Goal: Obtain resource: Download file/media

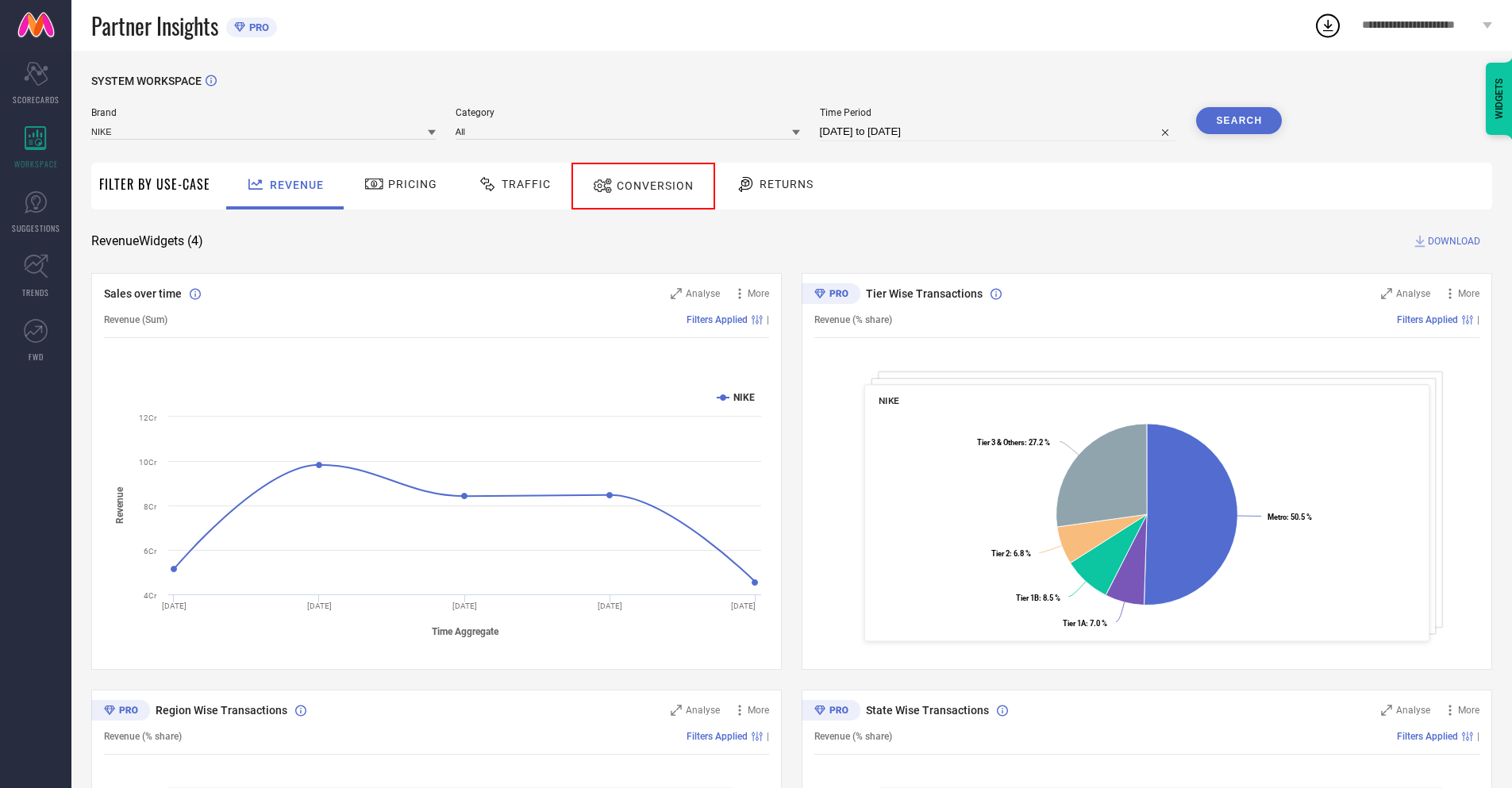
click at [636, 186] on span "Conversion" at bounding box center [655, 186] width 77 height 13
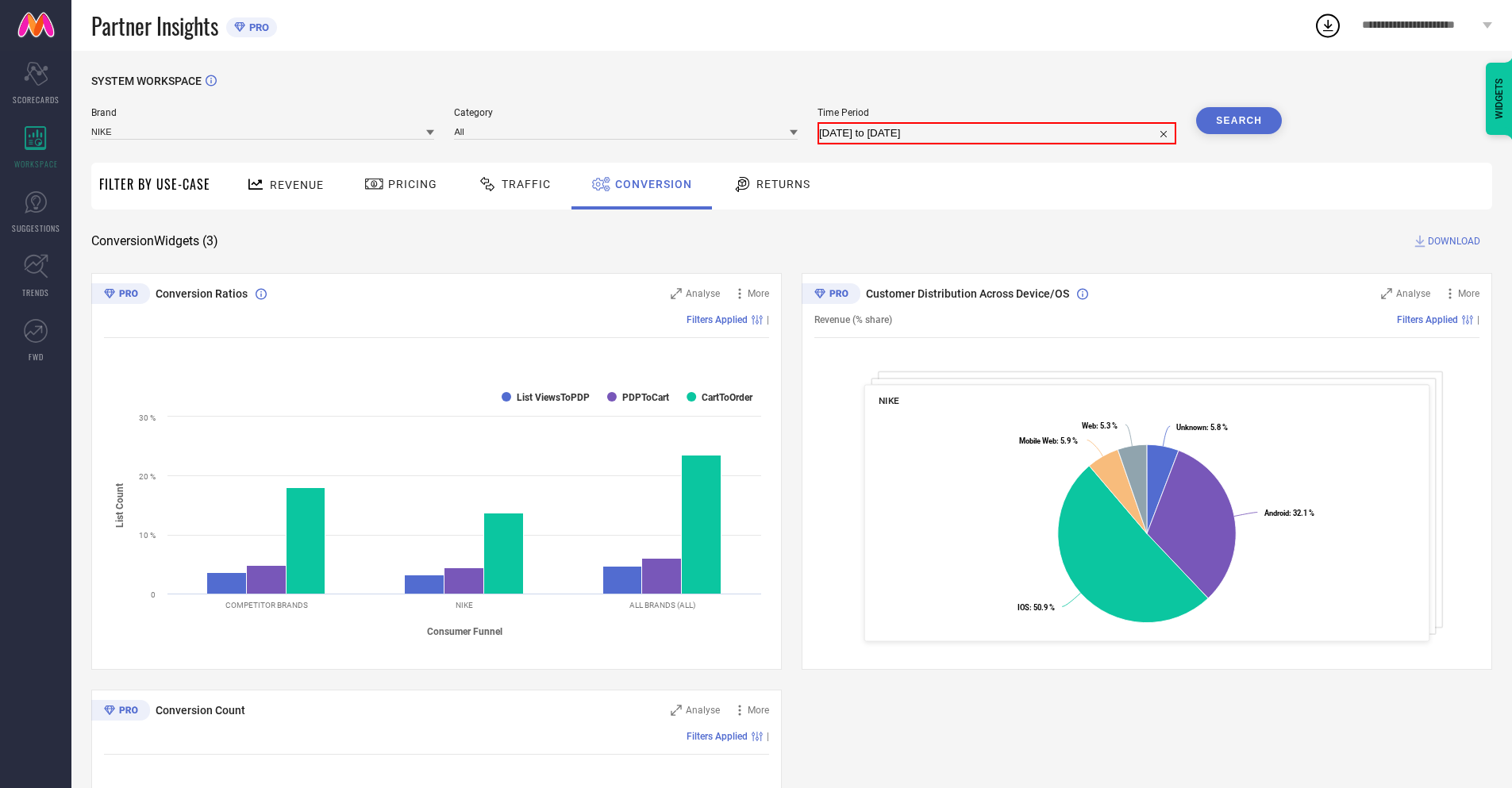
click at [997, 132] on input "[DATE] to [DATE]" at bounding box center [996, 133] width 355 height 19
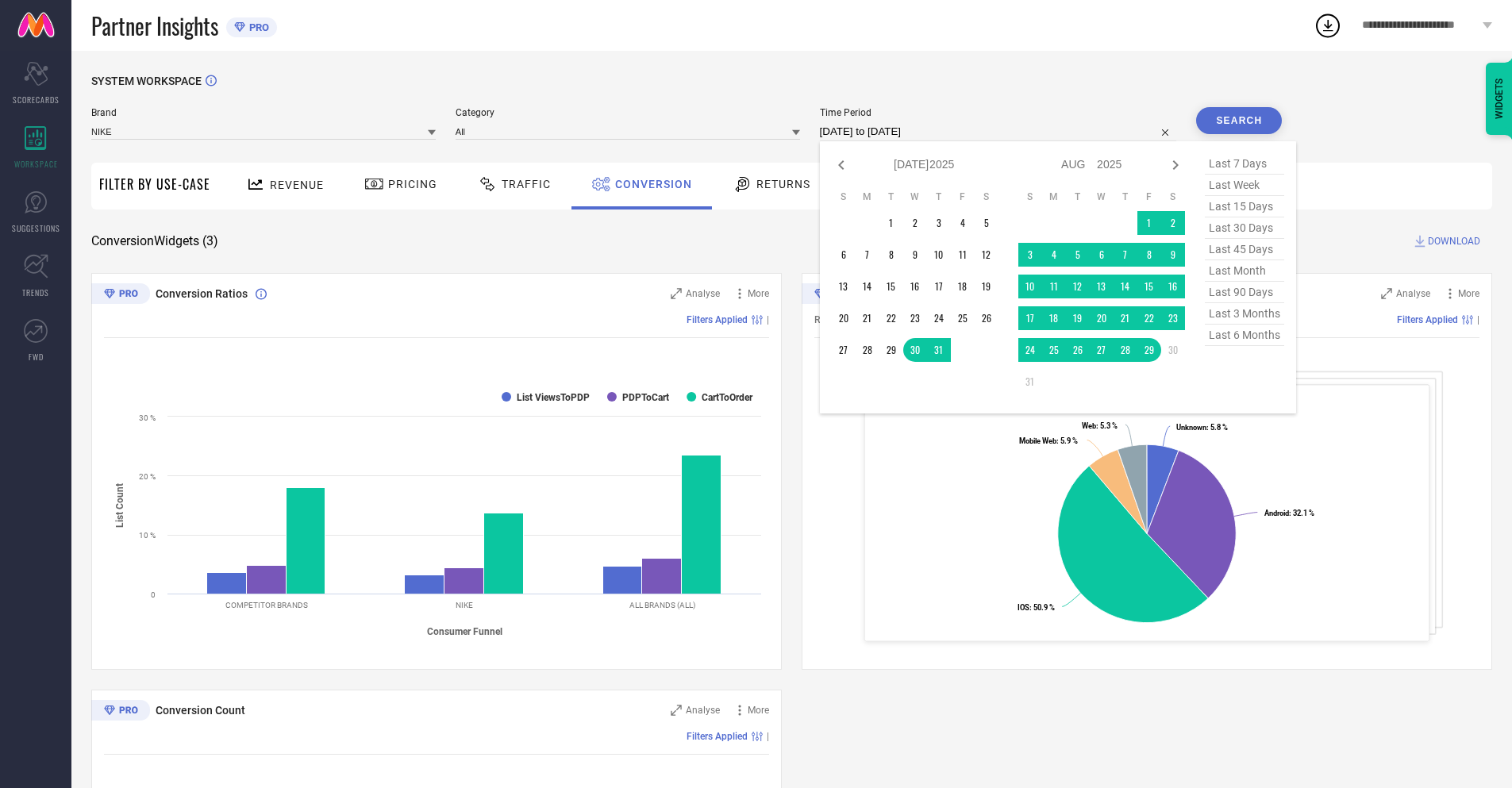
select select "7"
select select "2025"
select select "8"
select select "2025"
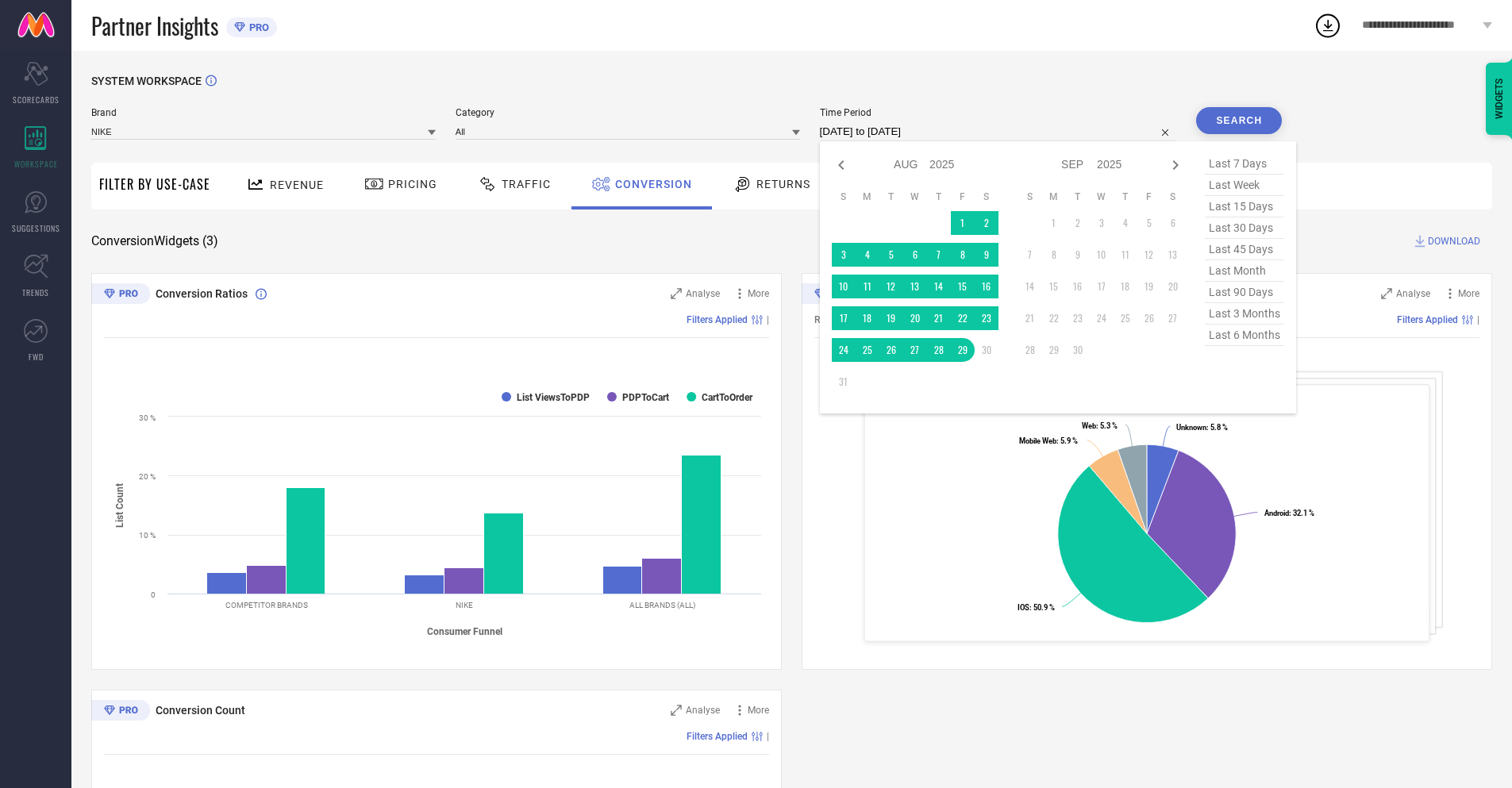
click at [960, 349] on td "29" at bounding box center [962, 349] width 23 height 23
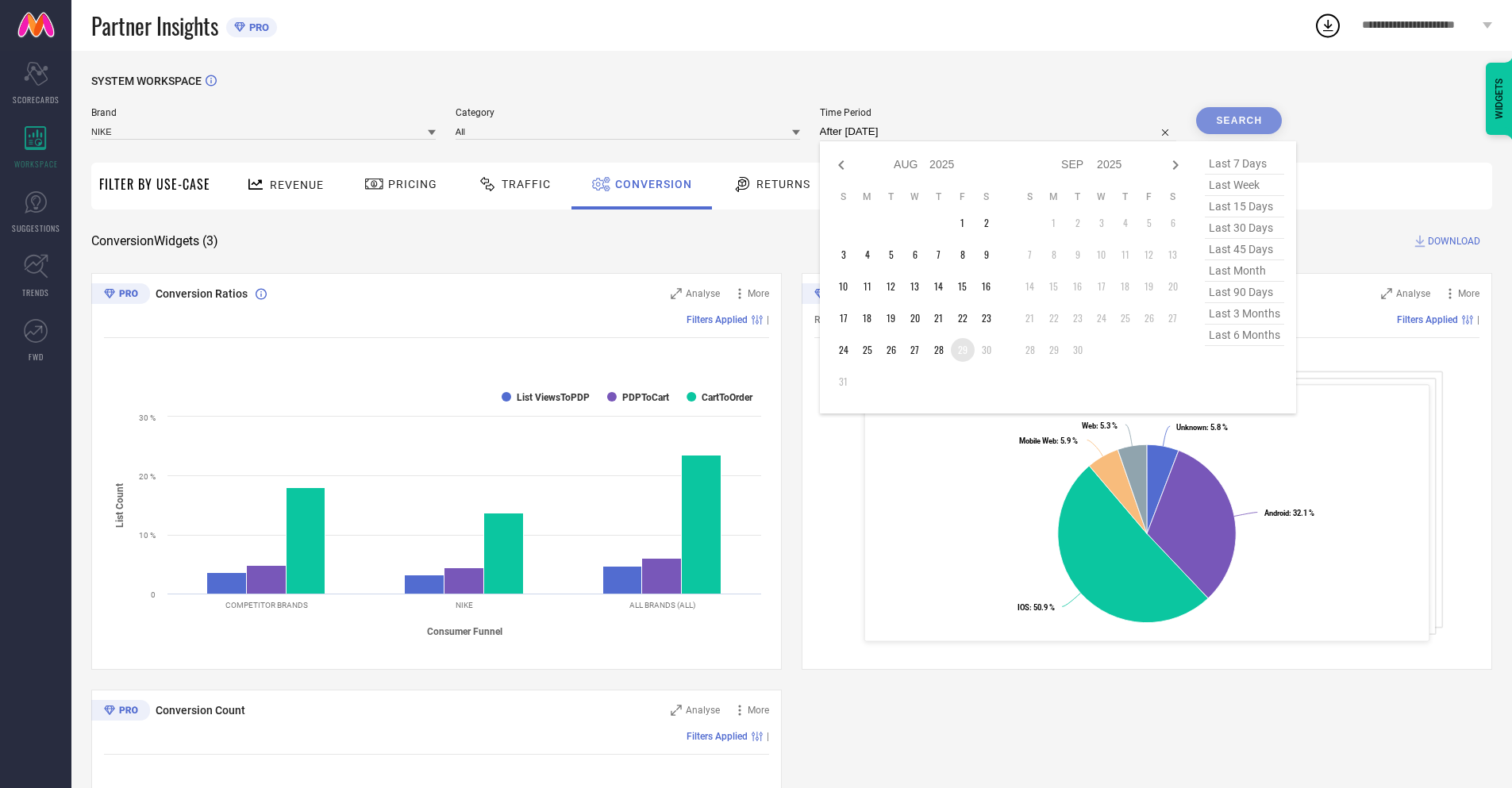
type input "[DATE] to [DATE]"
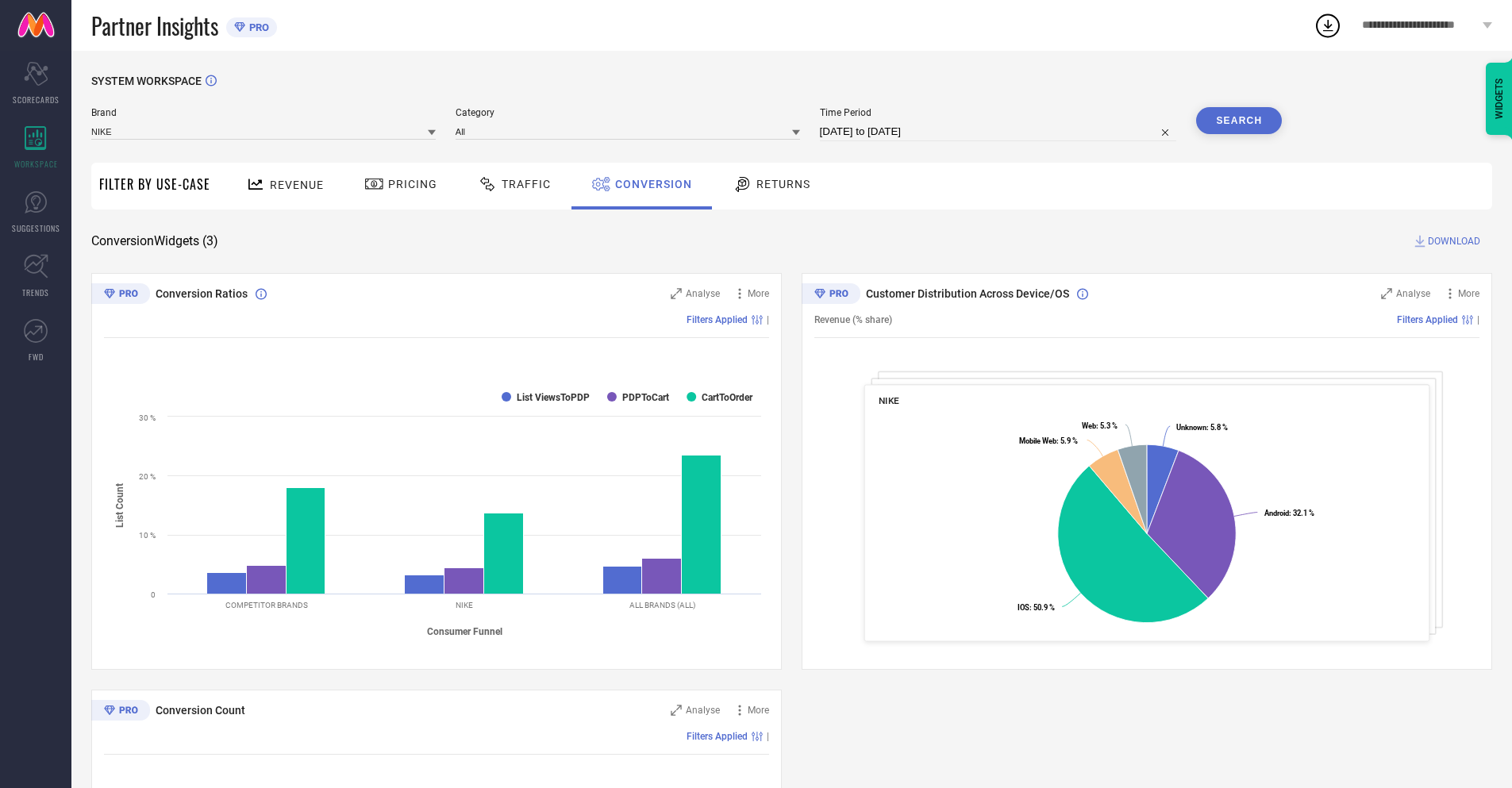
click at [1239, 121] on button "Search" at bounding box center [1238, 120] width 85 height 27
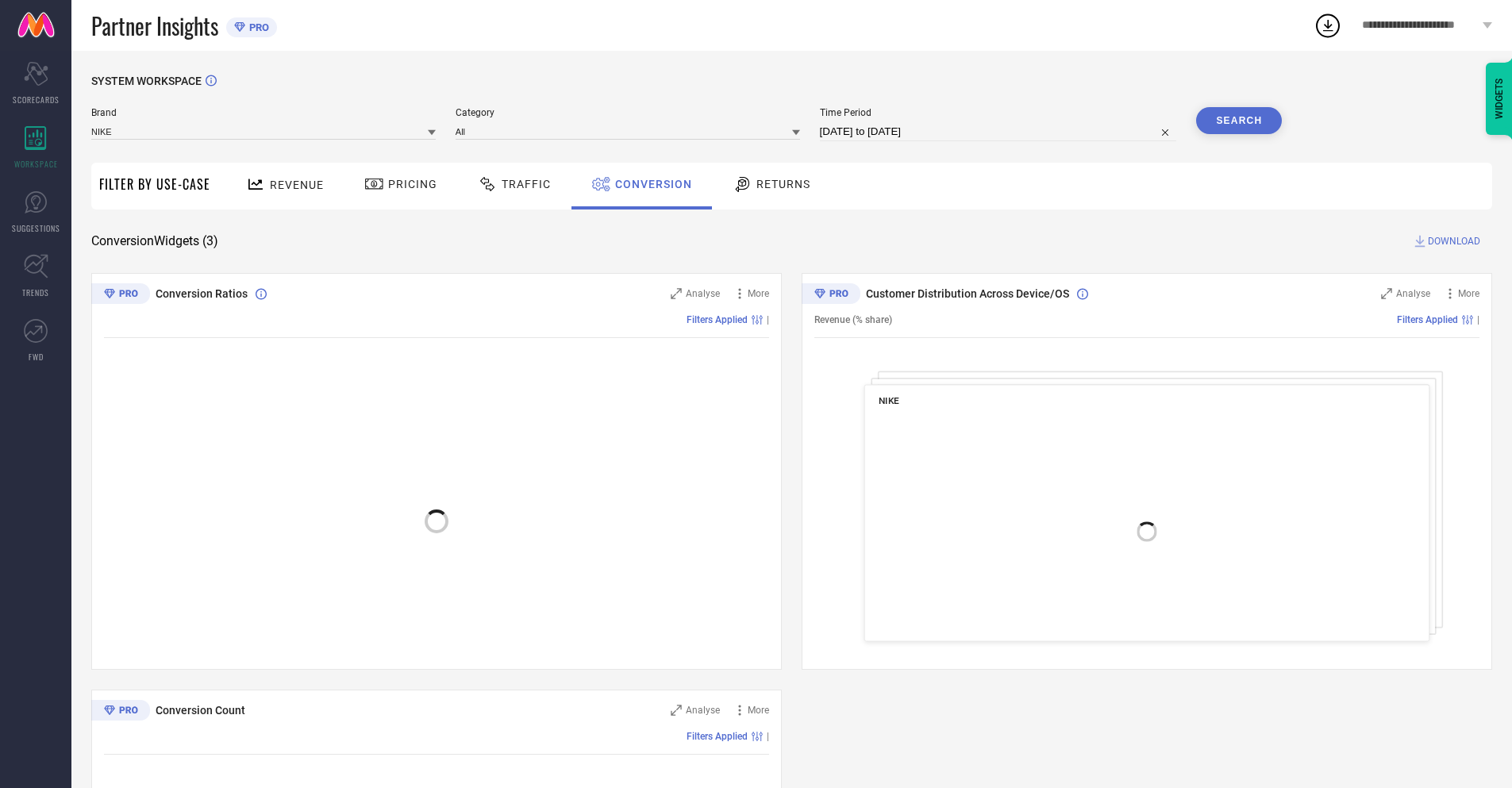
click at [1454, 241] on span "DOWNLOAD" at bounding box center [1454, 241] width 52 height 16
